Goal: Task Accomplishment & Management: Manage account settings

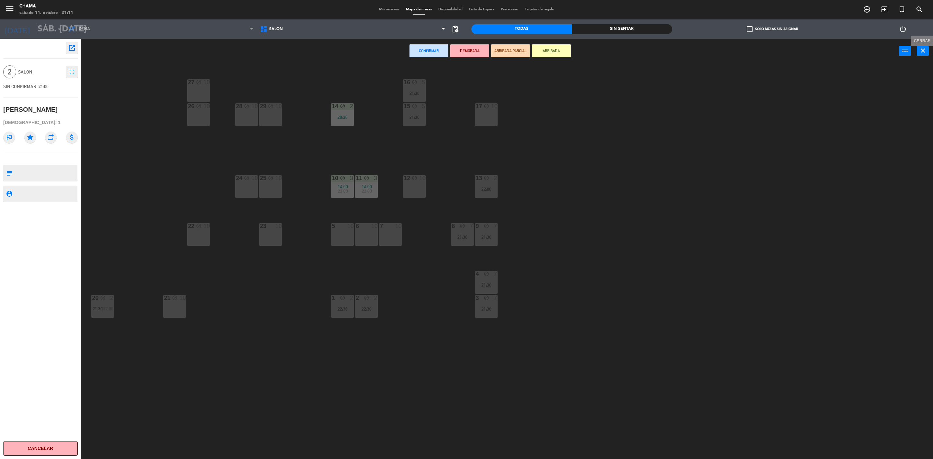
click at [925, 46] on button "close" at bounding box center [923, 51] width 12 height 10
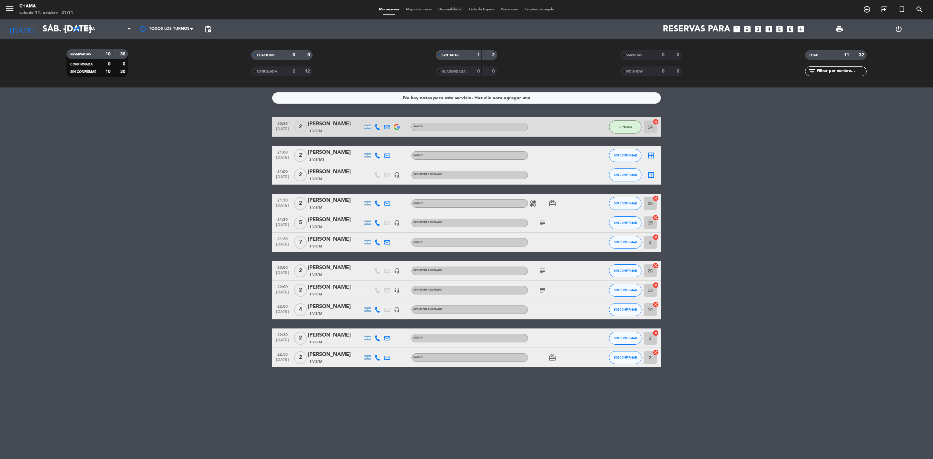
click at [656, 283] on icon "cancel" at bounding box center [655, 285] width 6 height 6
click at [652, 289] on icon "border_all" at bounding box center [651, 290] width 8 height 8
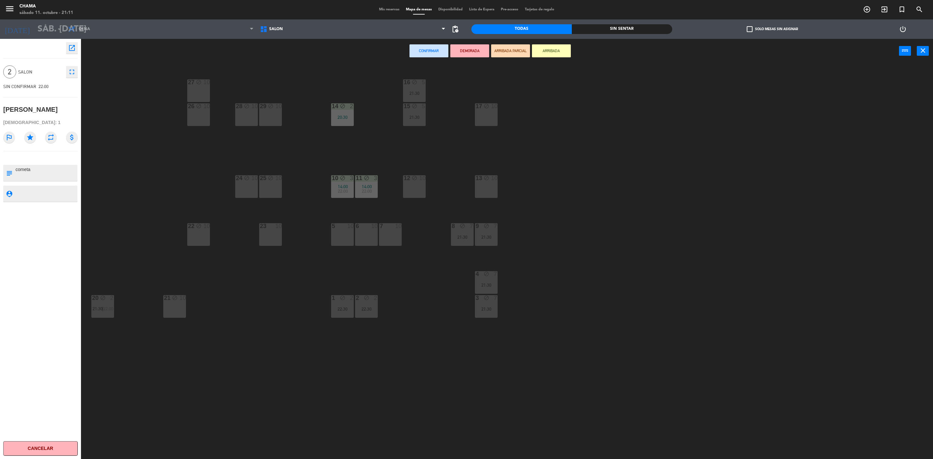
click at [491, 116] on div "17 block 10" at bounding box center [486, 114] width 23 height 23
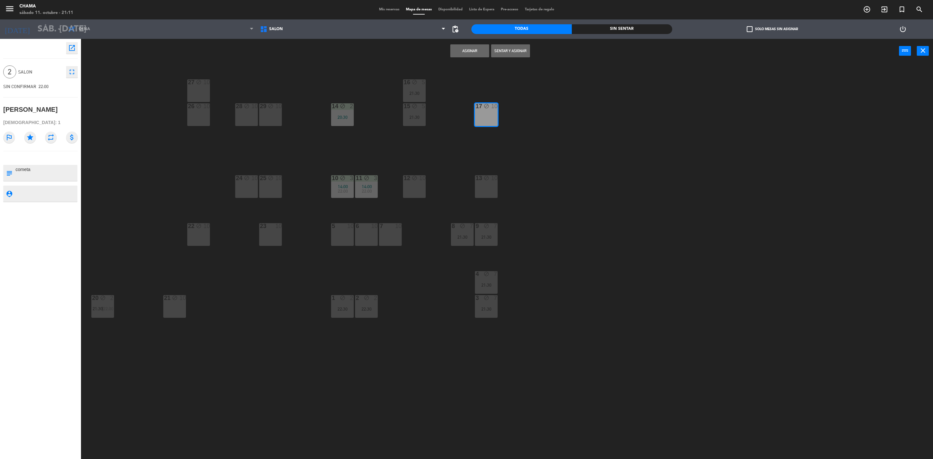
click at [473, 49] on button "Asignar" at bounding box center [469, 50] width 39 height 13
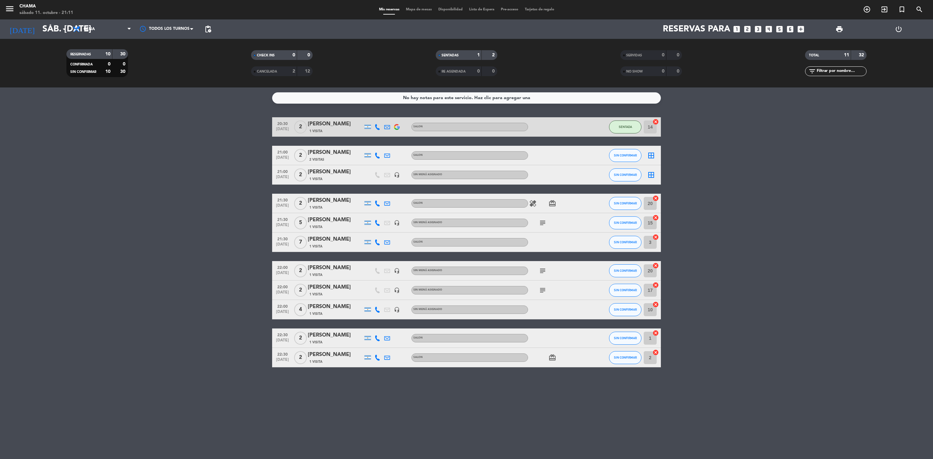
click at [651, 154] on icon "border_all" at bounding box center [651, 156] width 8 height 8
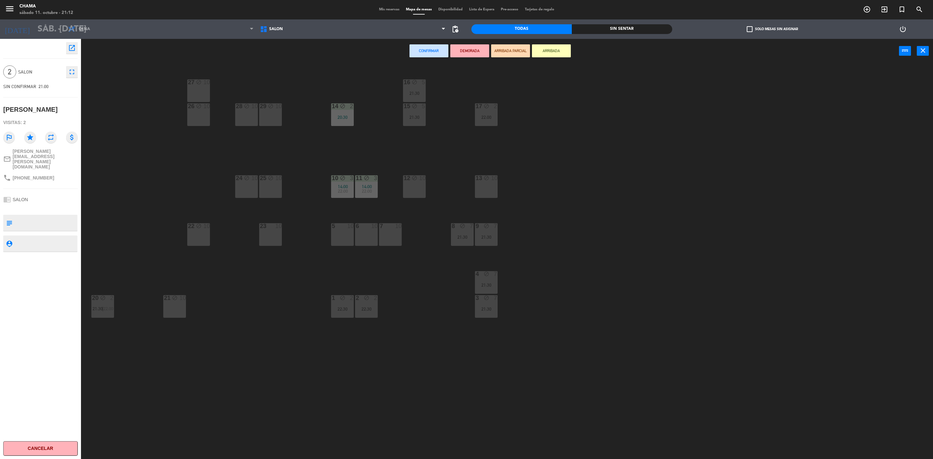
click at [418, 184] on div "12 block 10" at bounding box center [414, 186] width 23 height 23
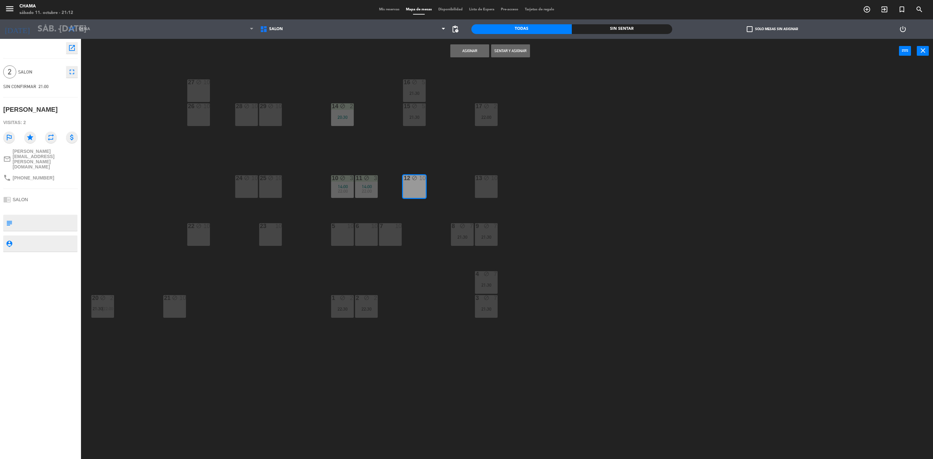
click at [466, 50] on button "Asignar" at bounding box center [469, 50] width 39 height 13
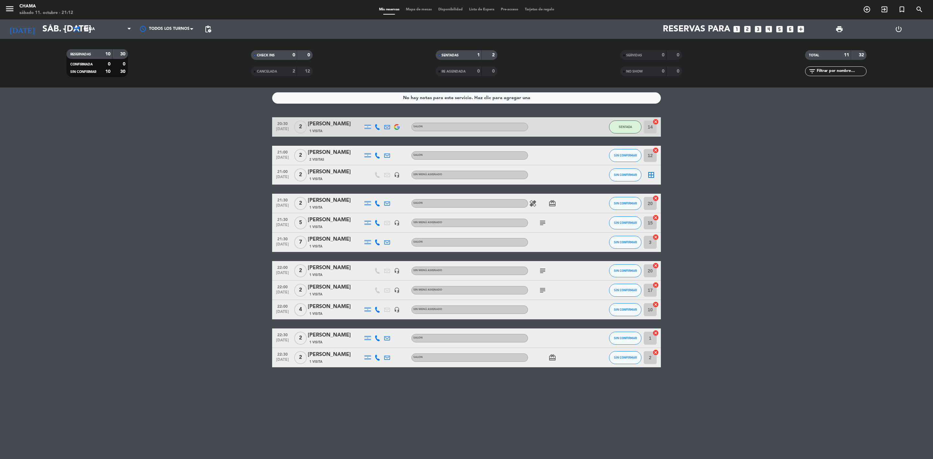
click at [652, 176] on icon "border_all" at bounding box center [651, 175] width 8 height 8
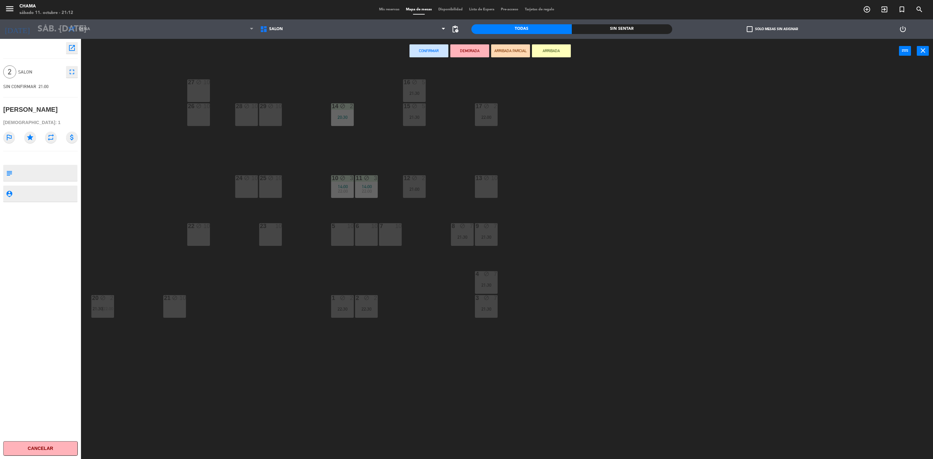
click at [482, 189] on div "13 block 10" at bounding box center [486, 186] width 23 height 23
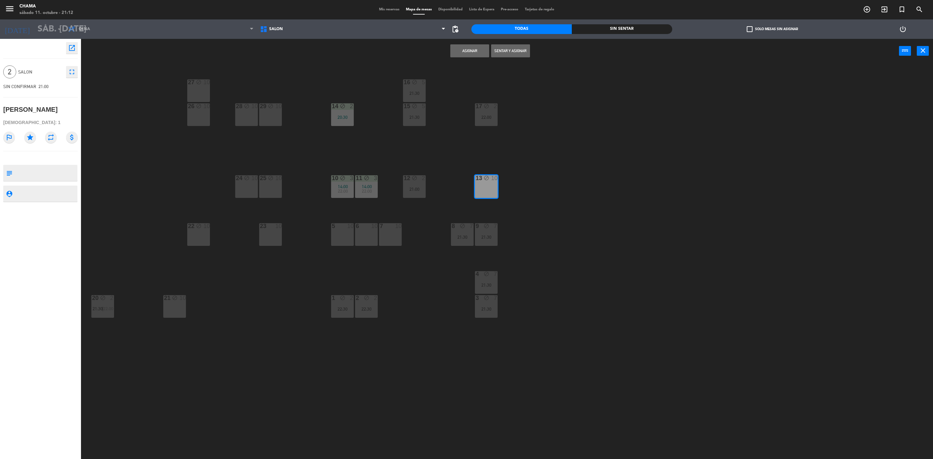
drag, startPoint x: 469, startPoint y: 53, endPoint x: 486, endPoint y: 77, distance: 28.8
click at [469, 53] on button "Asignar" at bounding box center [469, 50] width 39 height 13
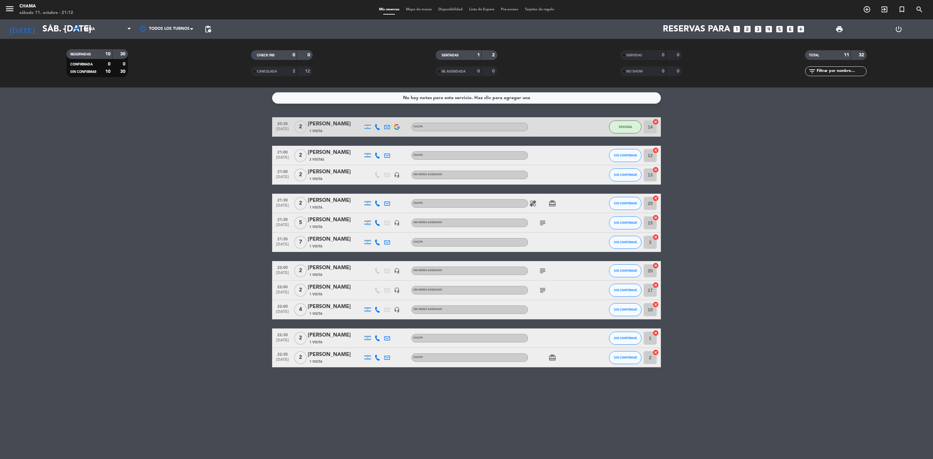
click at [656, 149] on icon "cancel" at bounding box center [655, 150] width 6 height 6
click at [656, 331] on icon "cancel" at bounding box center [655, 333] width 6 height 6
click at [652, 153] on icon "border_all" at bounding box center [651, 156] width 8 height 8
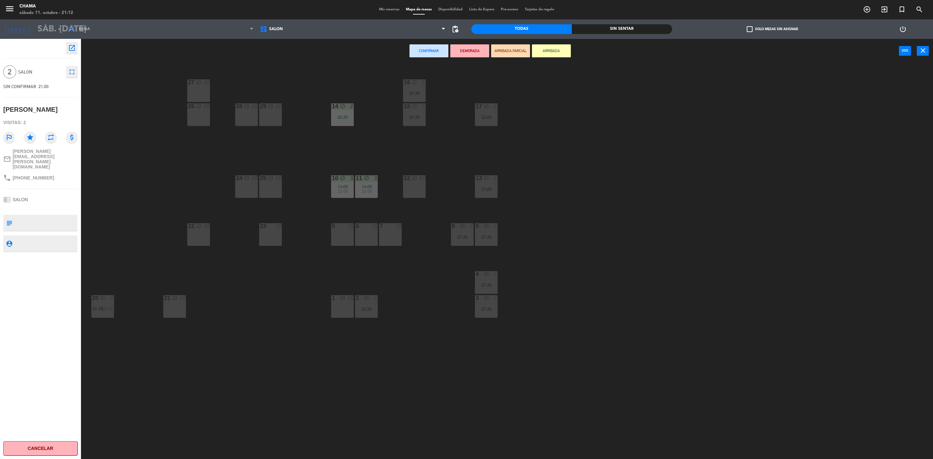
click at [336, 306] on div "1 block 10" at bounding box center [342, 306] width 23 height 23
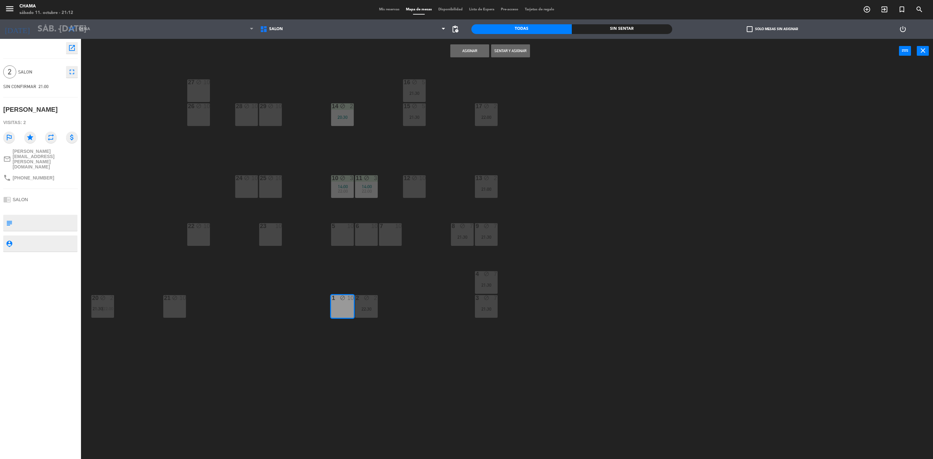
click at [477, 55] on button "Asignar" at bounding box center [469, 50] width 39 height 13
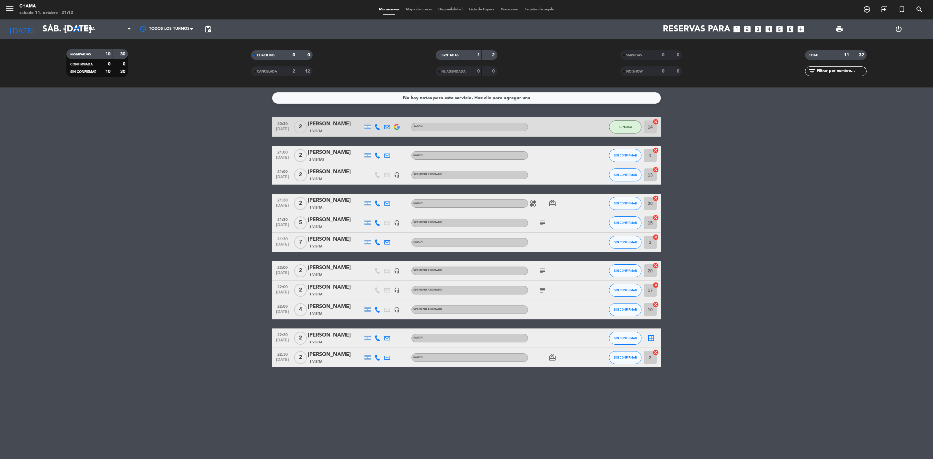
click at [650, 336] on icon "border_all" at bounding box center [651, 338] width 8 height 8
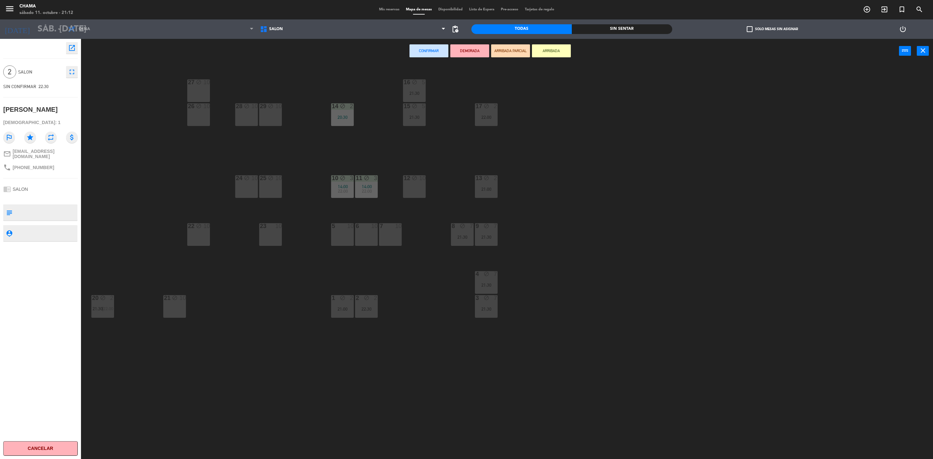
click at [418, 189] on div "12 block 10" at bounding box center [414, 186] width 23 height 23
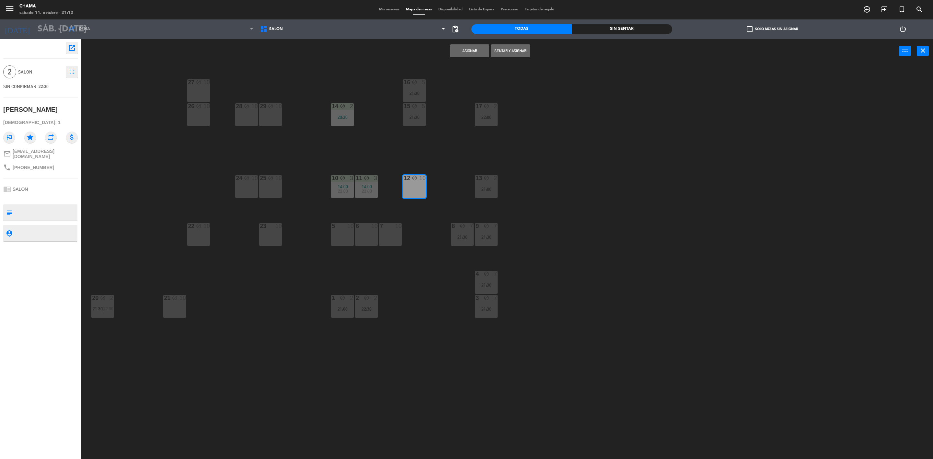
click at [474, 52] on button "Asignar" at bounding box center [469, 50] width 39 height 13
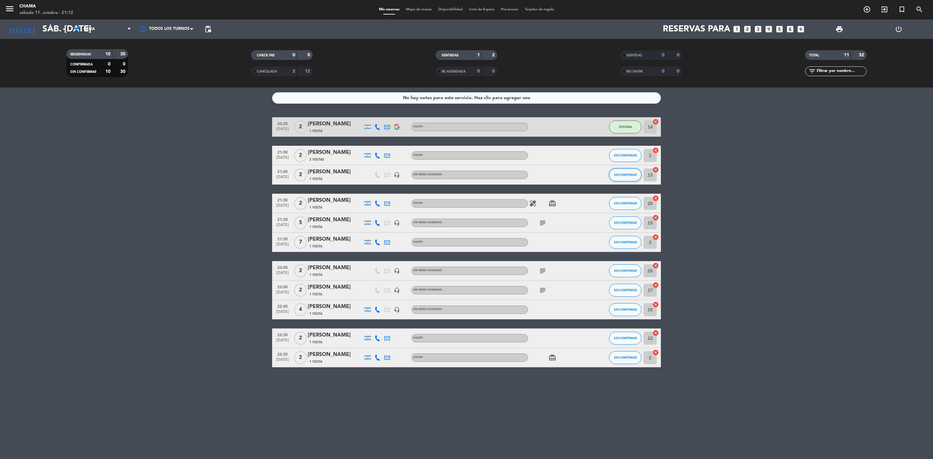
click at [628, 175] on span "SIN CONFIRMAR" at bounding box center [625, 175] width 23 height 4
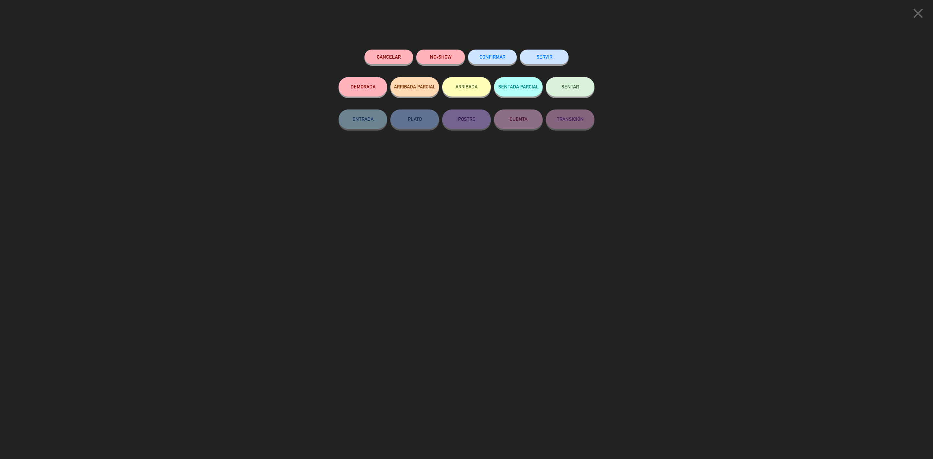
click at [566, 82] on button "SENTAR" at bounding box center [570, 86] width 49 height 19
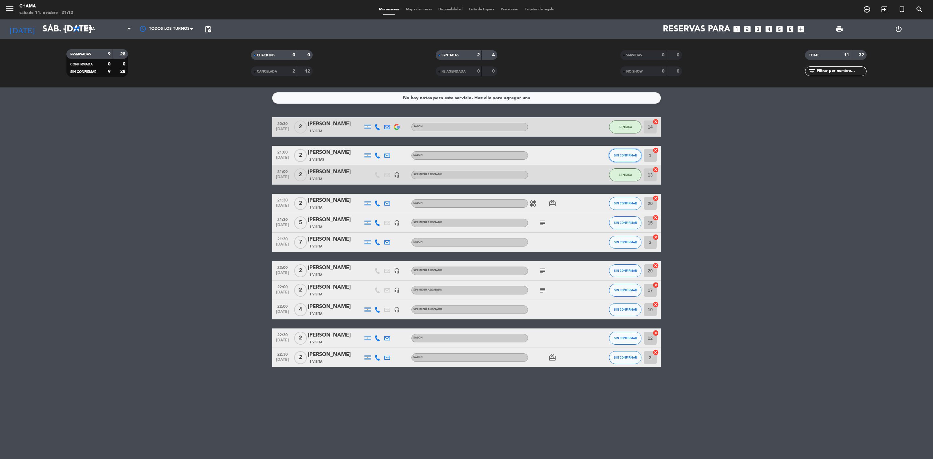
click at [625, 154] on span "SIN CONFIRMAR" at bounding box center [625, 156] width 23 height 4
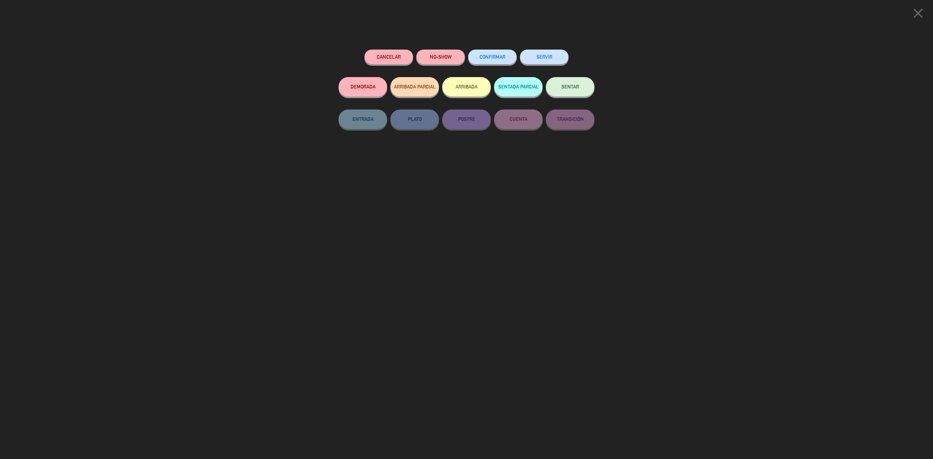
click at [575, 91] on button "SENTAR" at bounding box center [570, 86] width 49 height 19
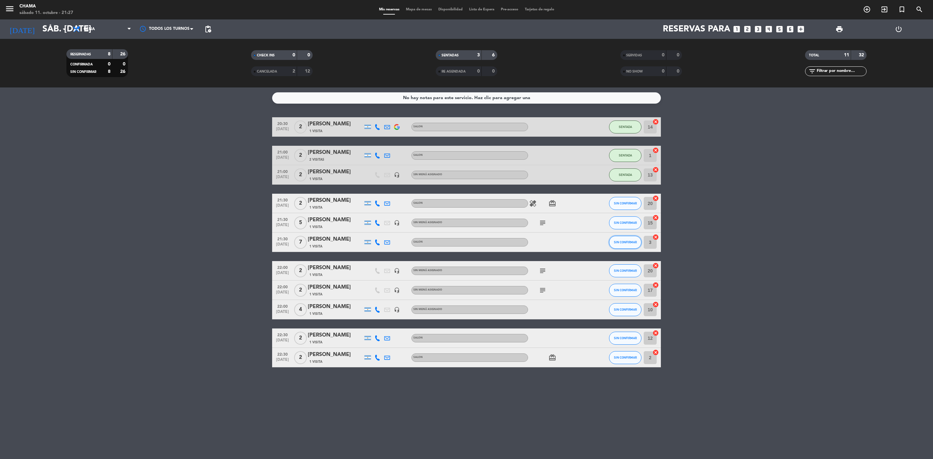
click at [635, 243] on span "SIN CONFIRMAR" at bounding box center [625, 242] width 23 height 4
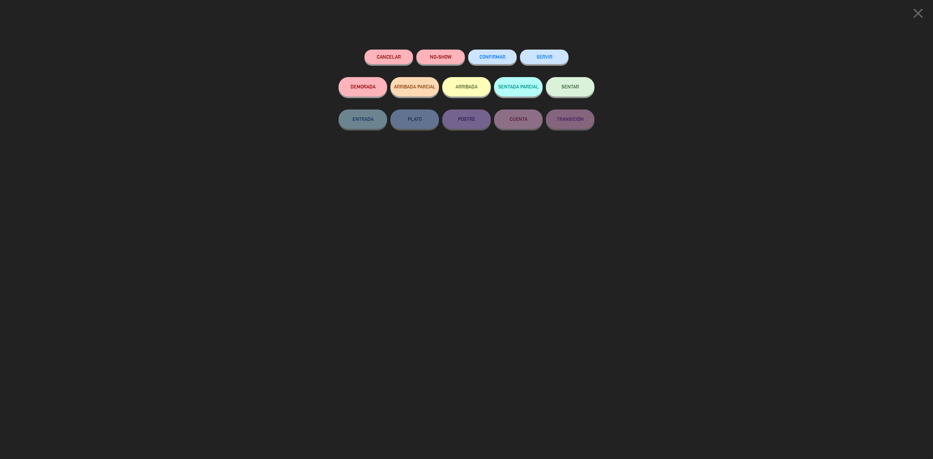
click at [565, 89] on span "SENTAR" at bounding box center [569, 87] width 17 height 6
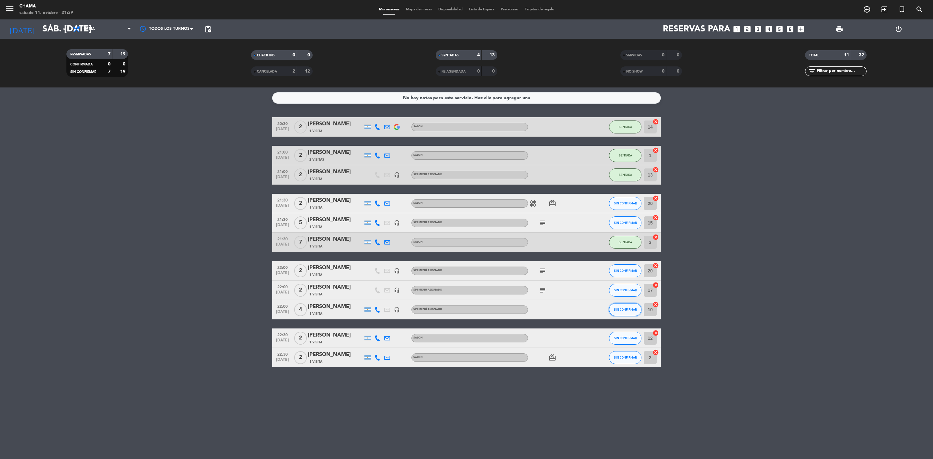
click at [618, 308] on span "SIN CONFIRMAR" at bounding box center [625, 310] width 23 height 4
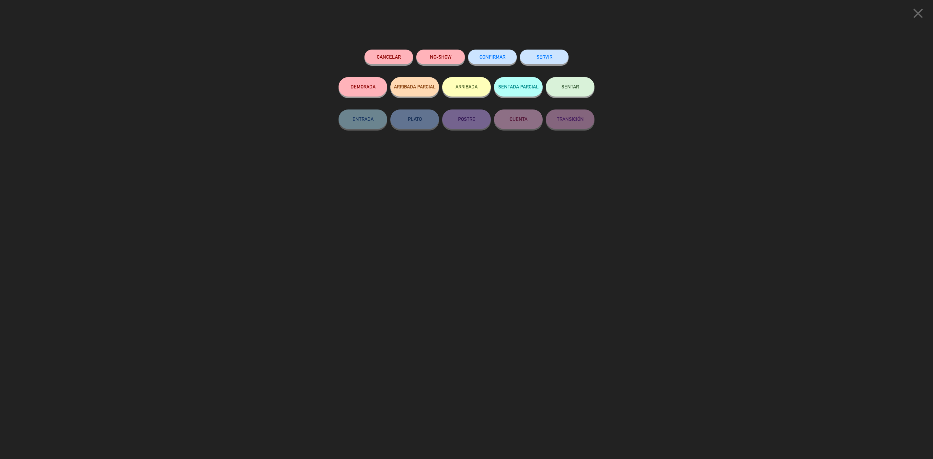
click at [564, 91] on button "SENTAR" at bounding box center [570, 86] width 49 height 19
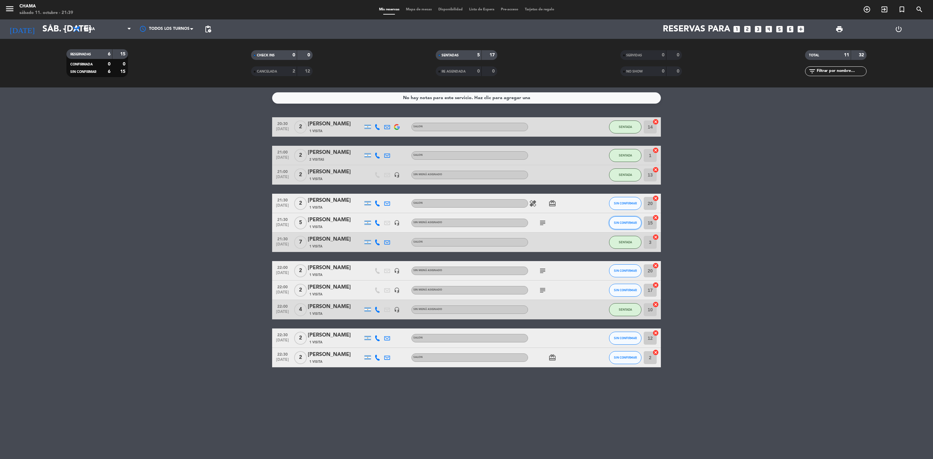
click at [615, 225] on button "SIN CONFIRMAR" at bounding box center [625, 222] width 32 height 13
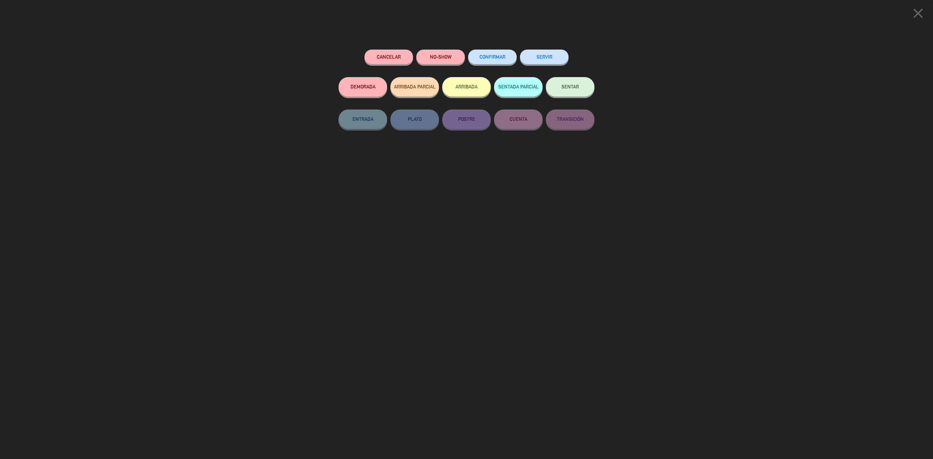
click at [574, 88] on span "SENTAR" at bounding box center [569, 87] width 17 height 6
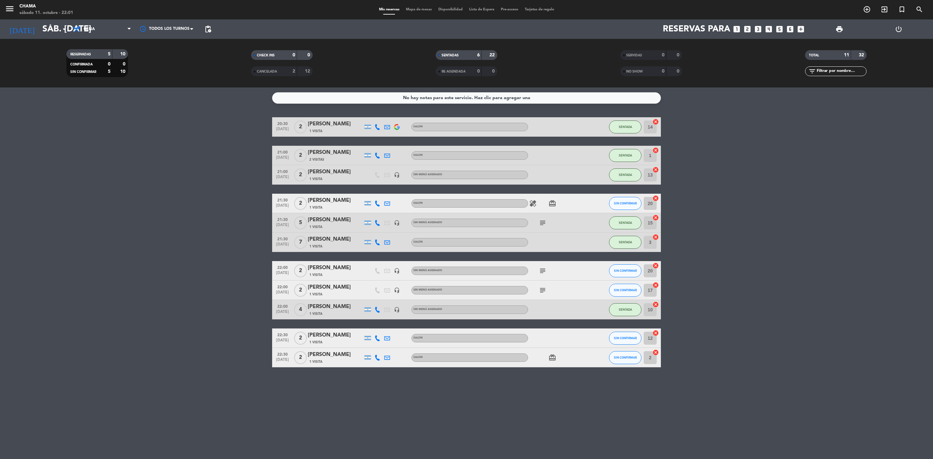
click at [545, 224] on icon "subject" at bounding box center [543, 223] width 8 height 8
click at [543, 271] on icon "subject" at bounding box center [543, 271] width 8 height 8
click at [545, 295] on div "subject" at bounding box center [557, 290] width 58 height 19
click at [544, 293] on icon "subject" at bounding box center [543, 290] width 8 height 8
click at [446, 202] on div "SALON" at bounding box center [469, 203] width 117 height 8
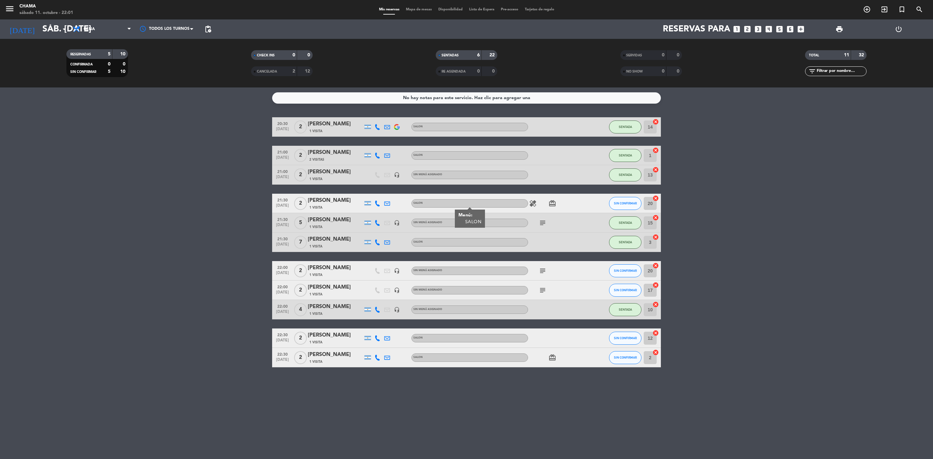
drag, startPoint x: 451, startPoint y: 201, endPoint x: 419, endPoint y: 199, distance: 32.2
click at [419, 199] on div "SALON" at bounding box center [469, 203] width 117 height 8
click at [394, 201] on div at bounding box center [397, 203] width 10 height 19
click at [582, 206] on div "healing card_giftcard" at bounding box center [557, 203] width 58 height 19
click at [325, 202] on div "[PERSON_NAME]" at bounding box center [335, 200] width 55 height 8
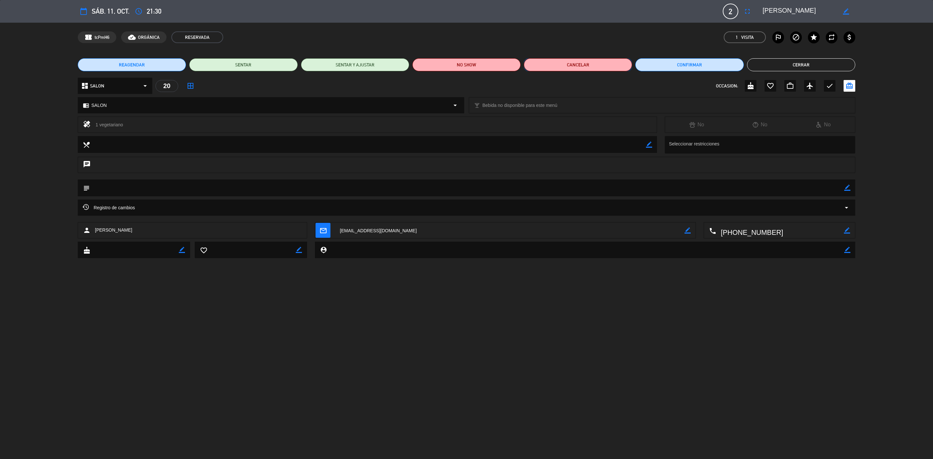
click at [566, 67] on button "Cancelar" at bounding box center [578, 64] width 108 height 13
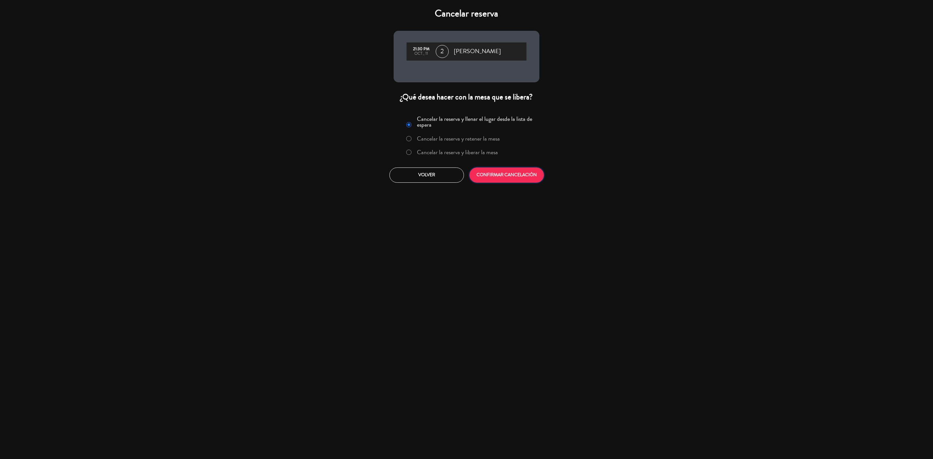
click at [505, 179] on button "CONFIRMAR CANCELACIÓN" at bounding box center [506, 174] width 75 height 15
